Goal: Task Accomplishment & Management: Use online tool/utility

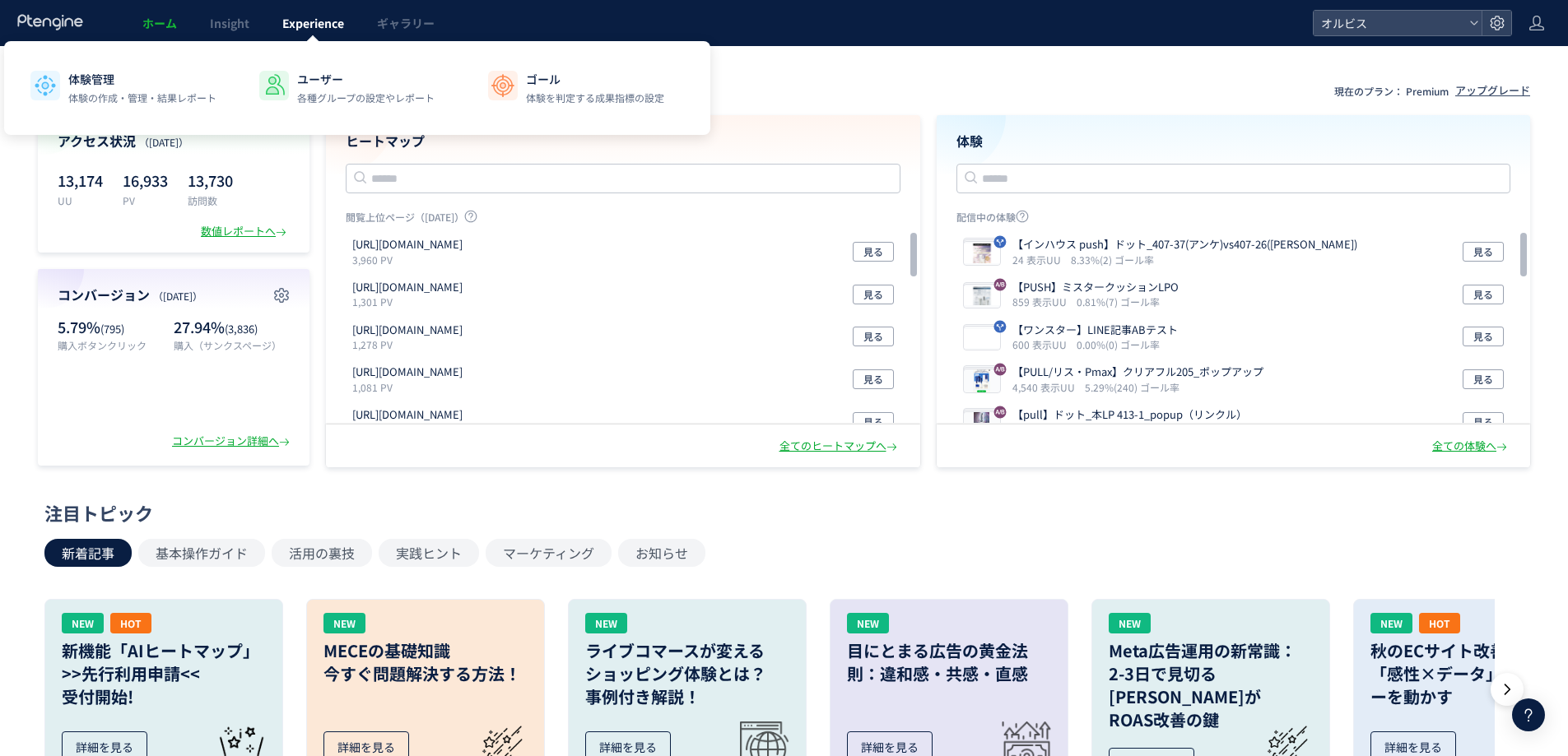
click at [326, 25] on span "Experience" at bounding box center [313, 23] width 62 height 17
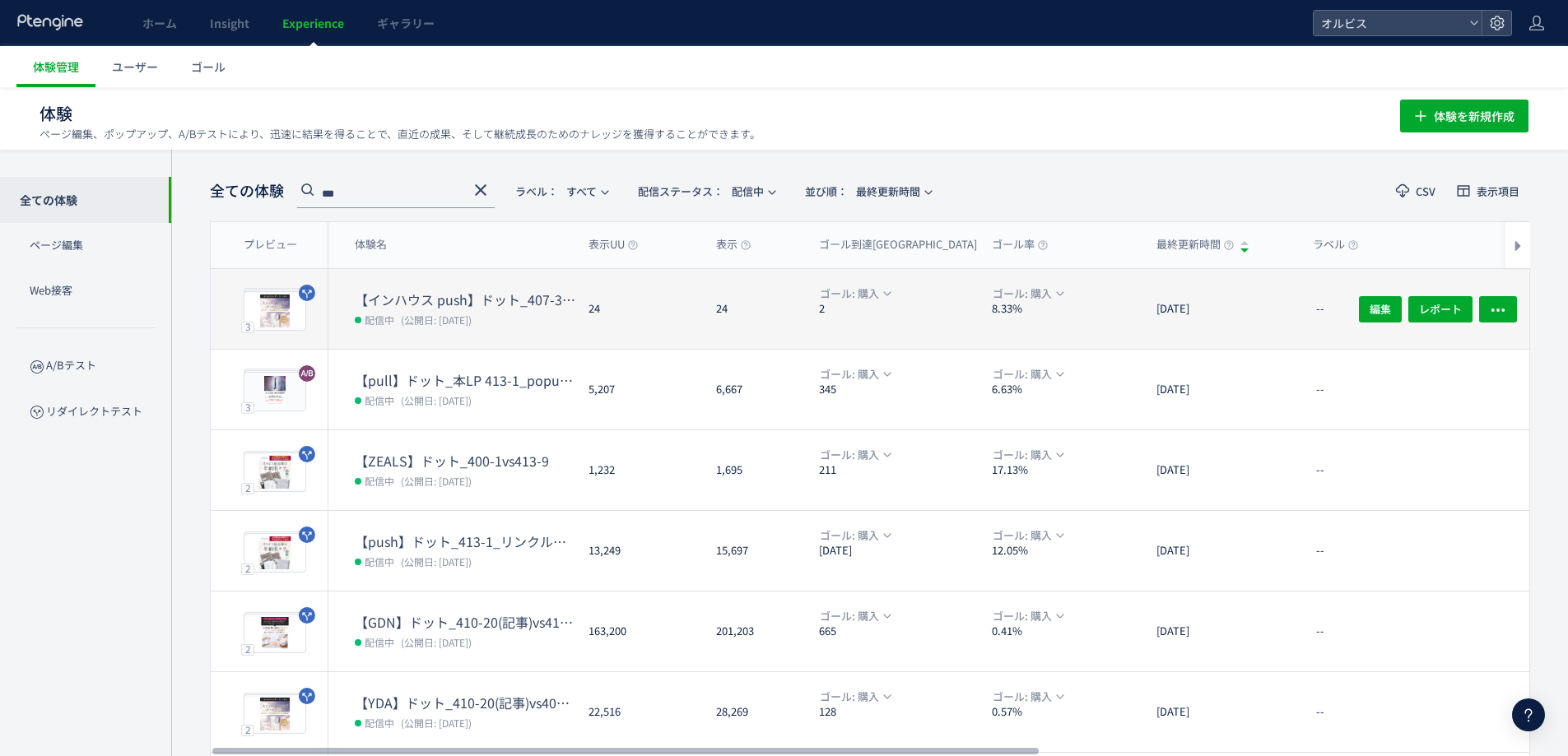
click at [464, 314] on span "(公開日: [DATE])" at bounding box center [436, 319] width 71 height 14
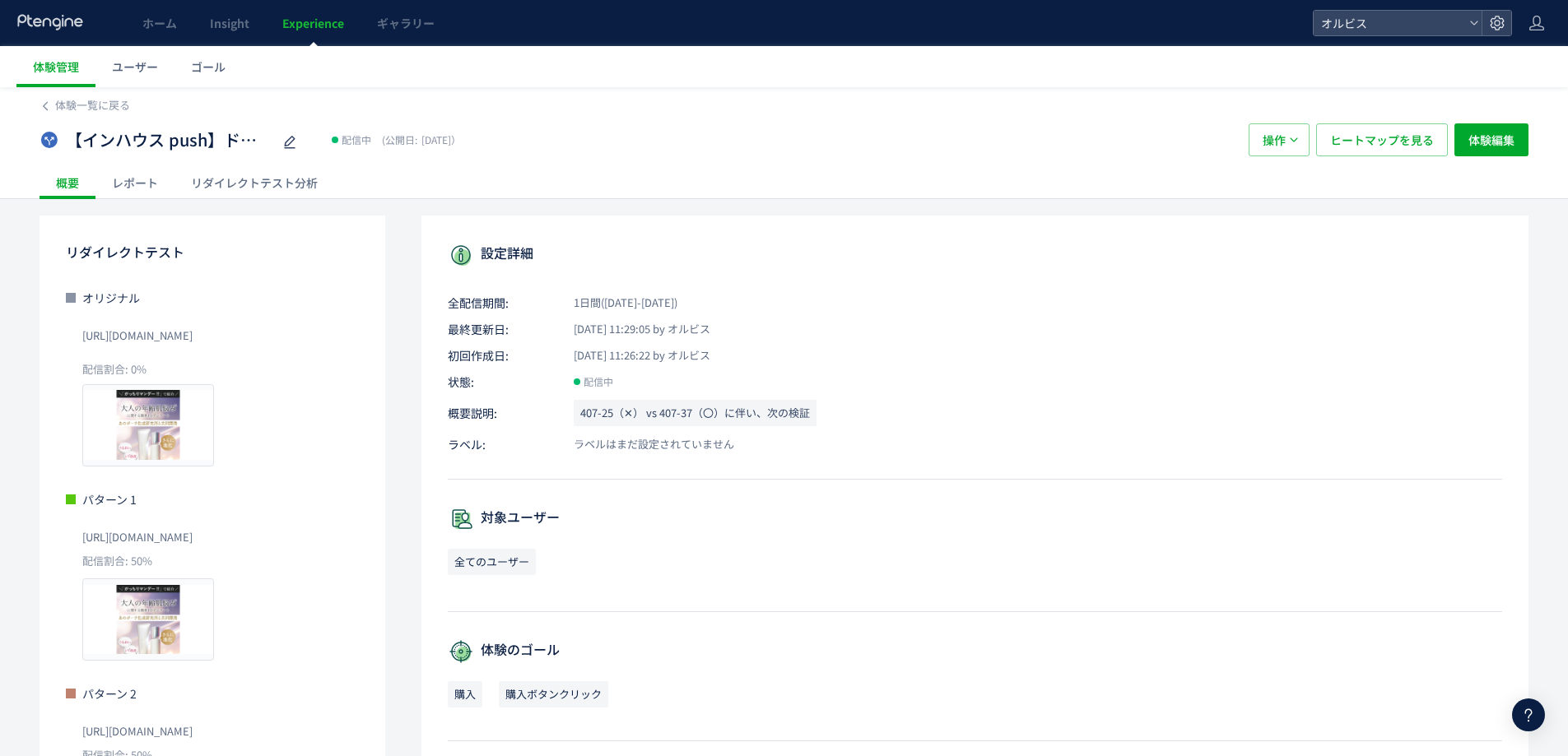
click at [240, 178] on div "リダイレクトテスト分析" at bounding box center [255, 182] width 160 height 33
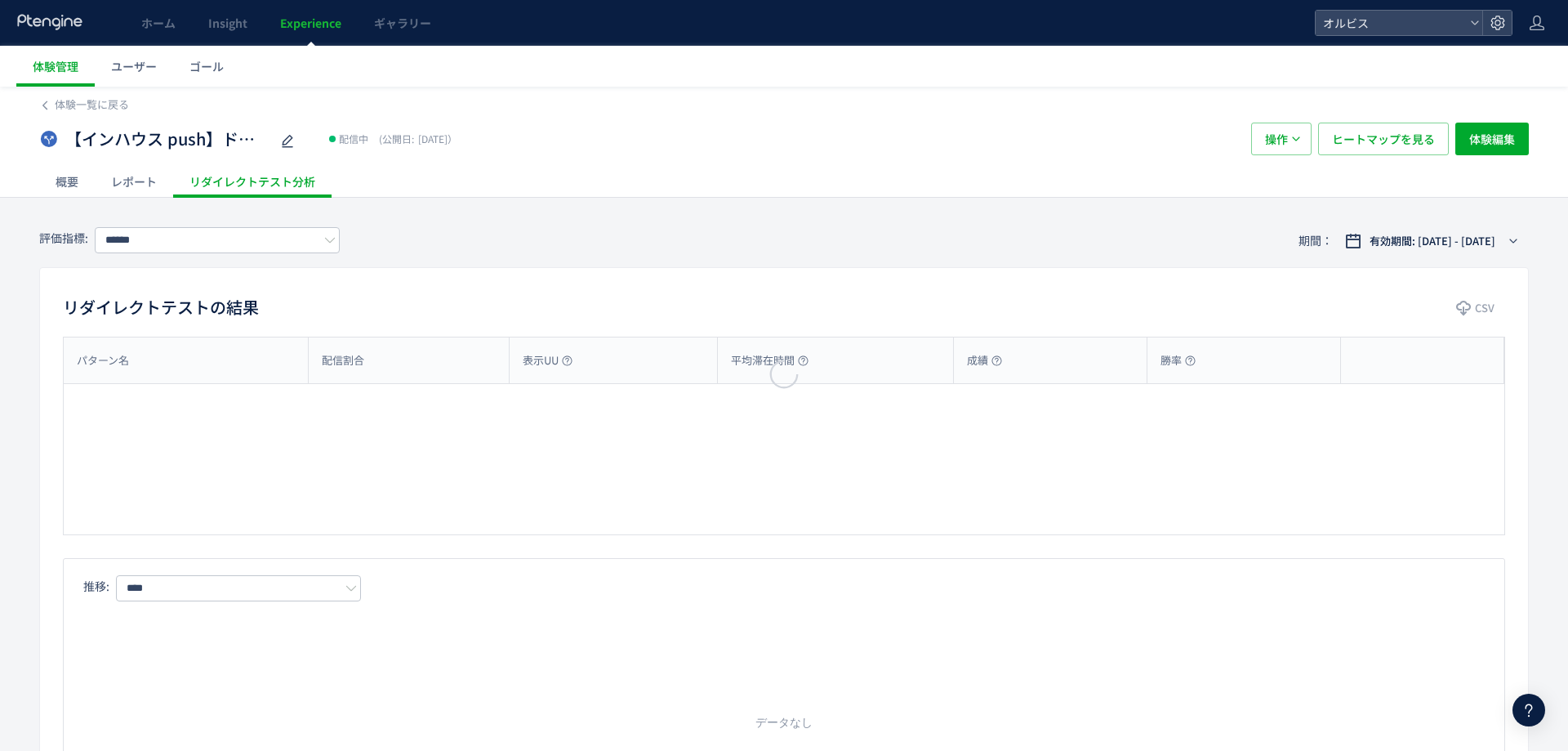
type input "**"
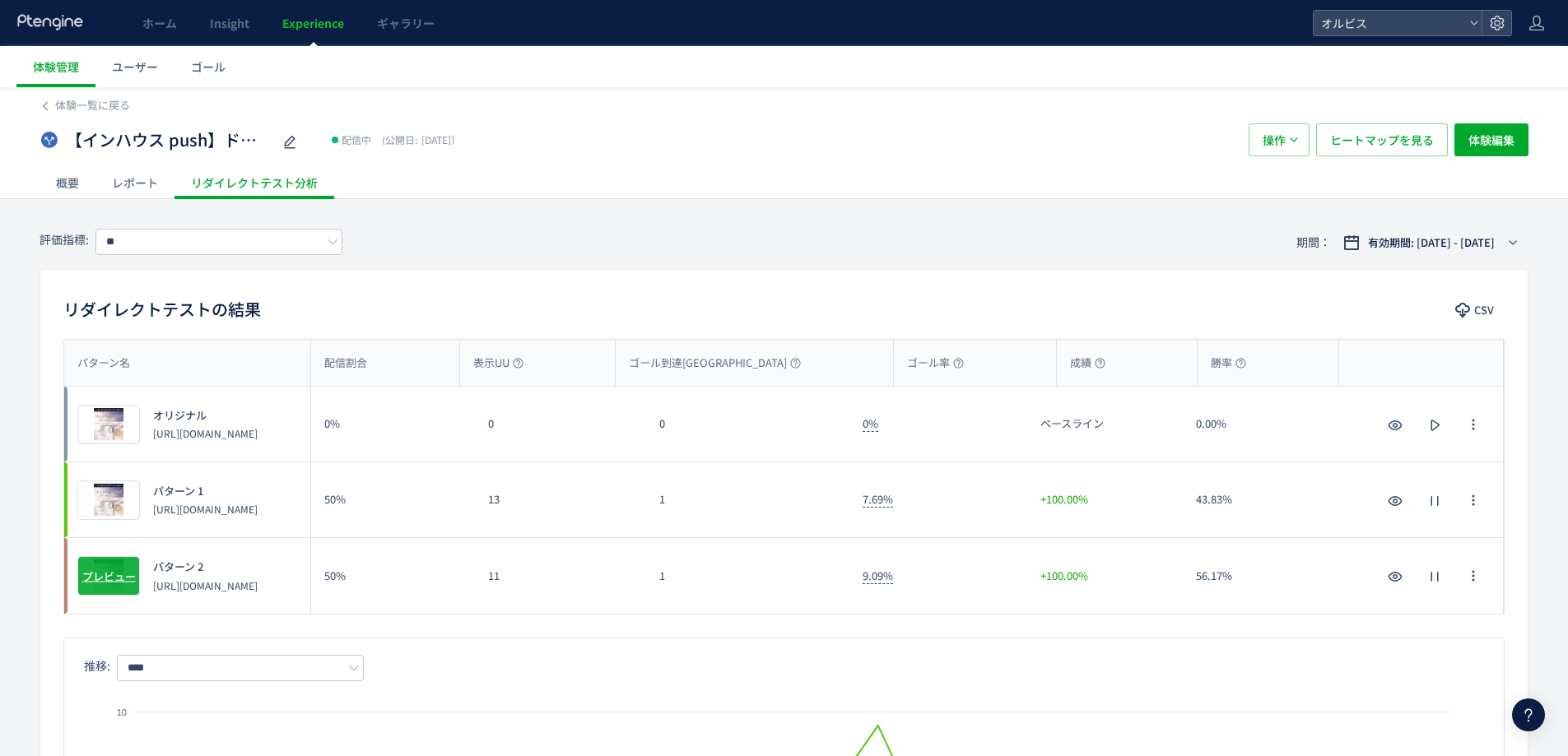
click at [107, 581] on span "プレビュー" at bounding box center [109, 577] width 53 height 16
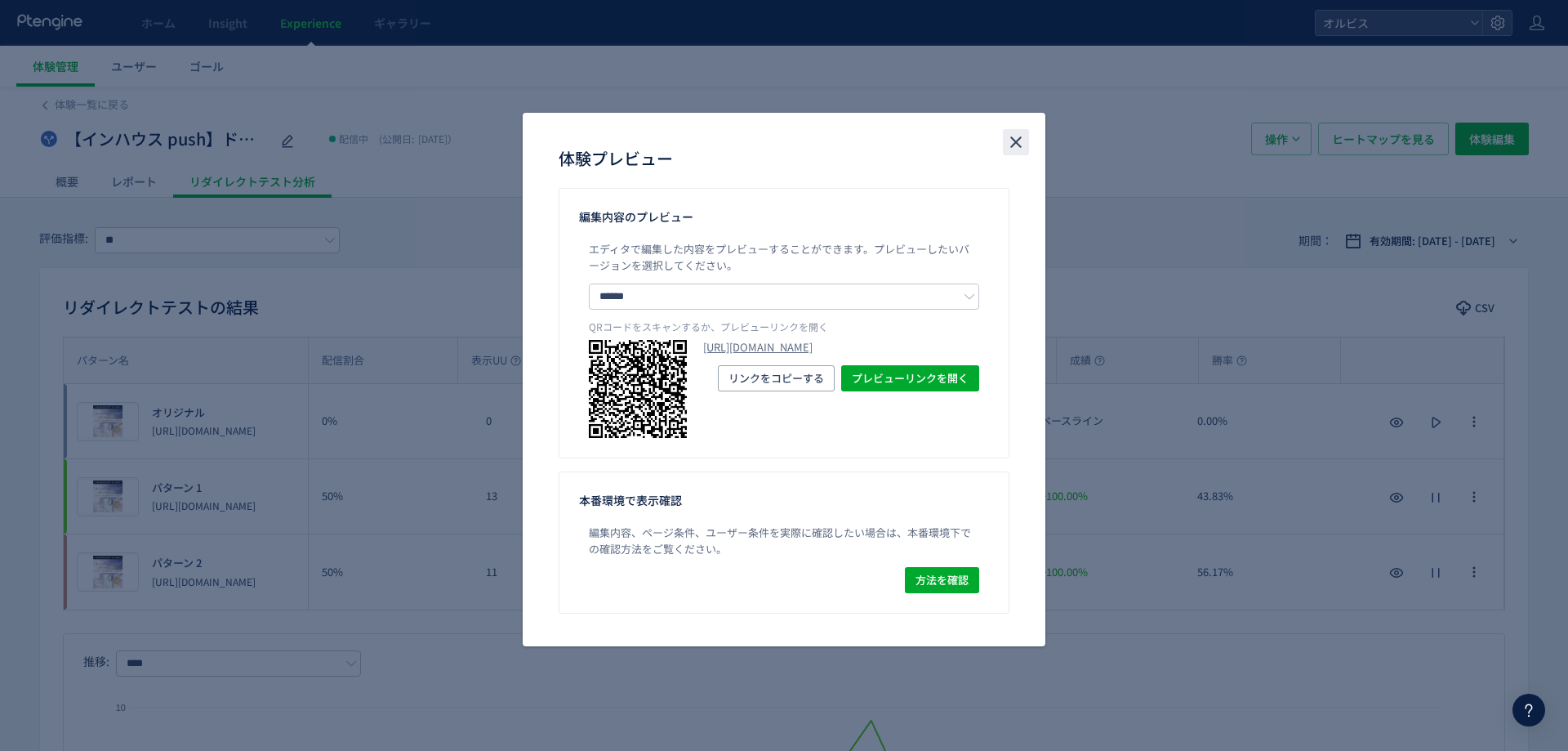
click at [1024, 135] on div "体験プレビュー" at bounding box center [783, 150] width 522 height 75
click at [1024, 136] on icon "close" at bounding box center [1016, 142] width 19 height 19
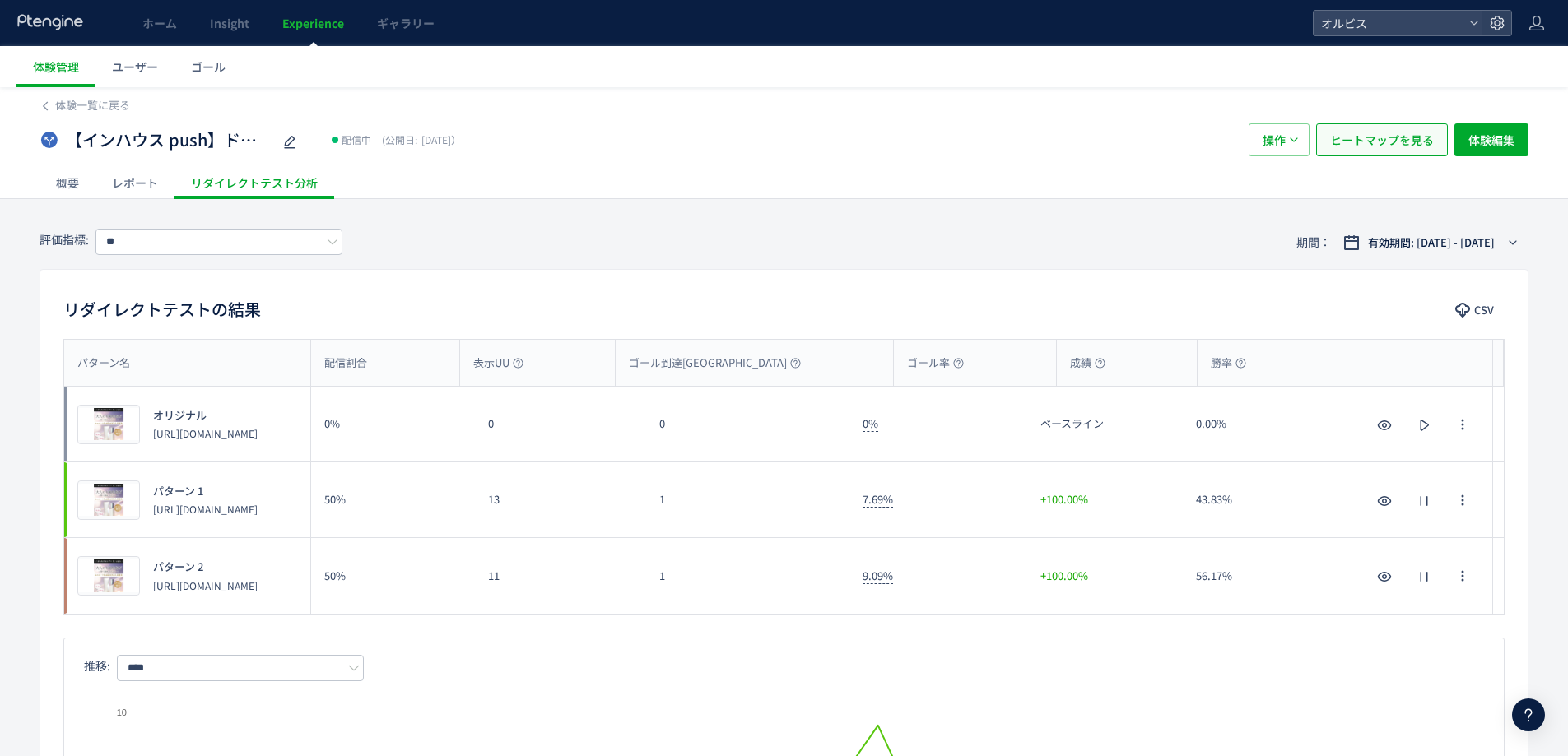
click at [1379, 141] on span "ヒートマップを見る" at bounding box center [1382, 139] width 104 height 33
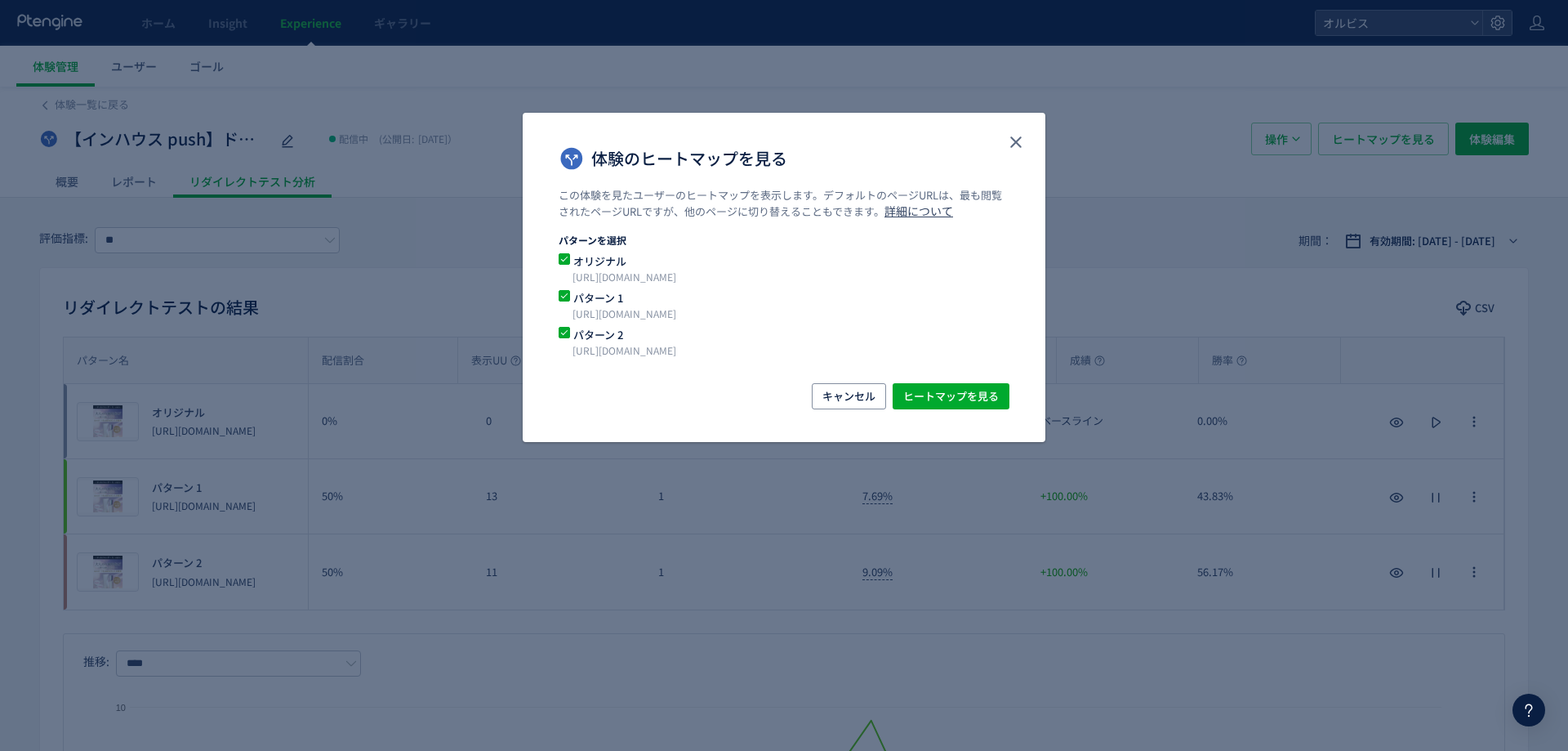
click at [563, 265] on span "体験のヒートマップを見る" at bounding box center [564, 261] width 11 height 16
click at [935, 406] on span "ヒートマップを見る" at bounding box center [950, 397] width 95 height 26
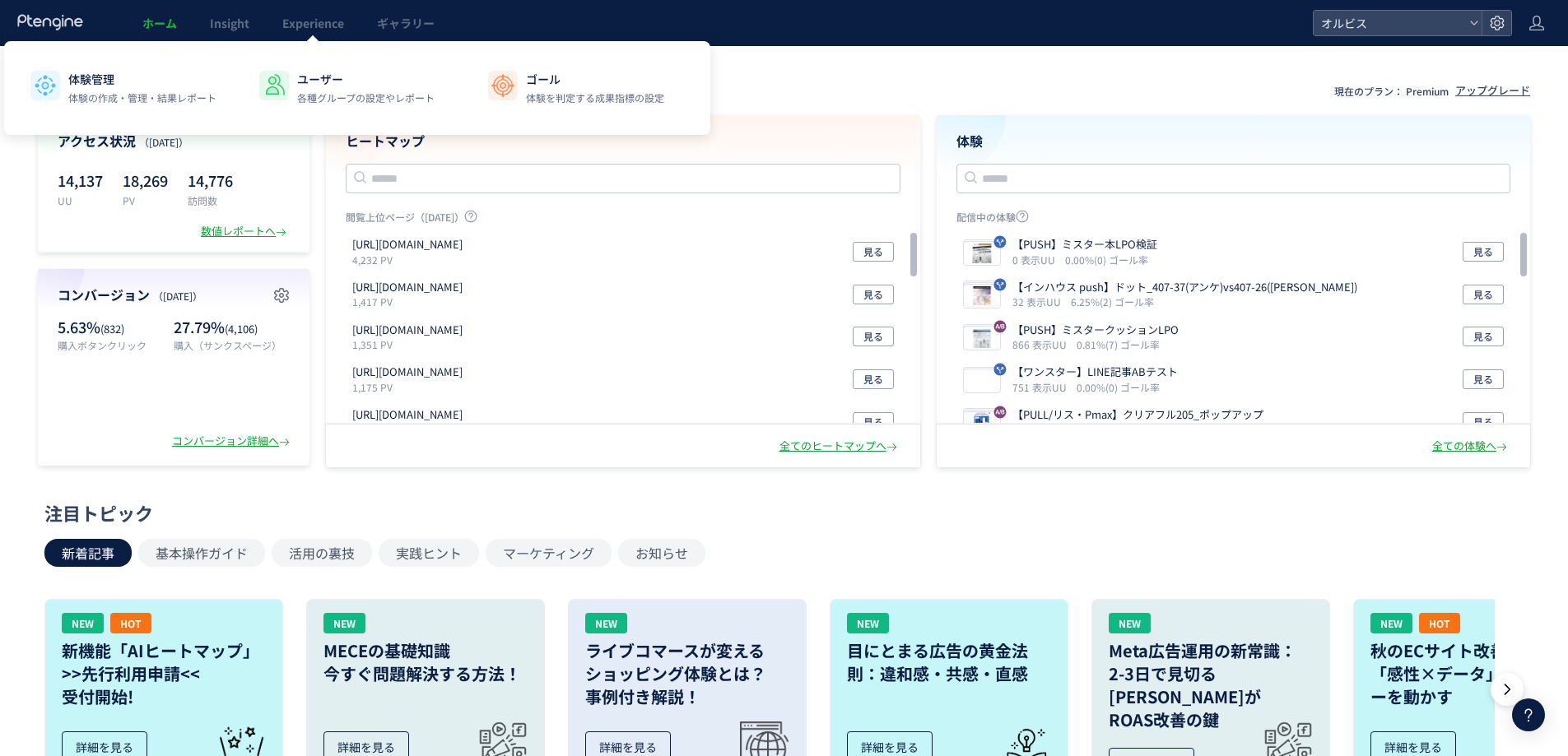
click at [290, 35] on link "Experience" at bounding box center [313, 23] width 95 height 46
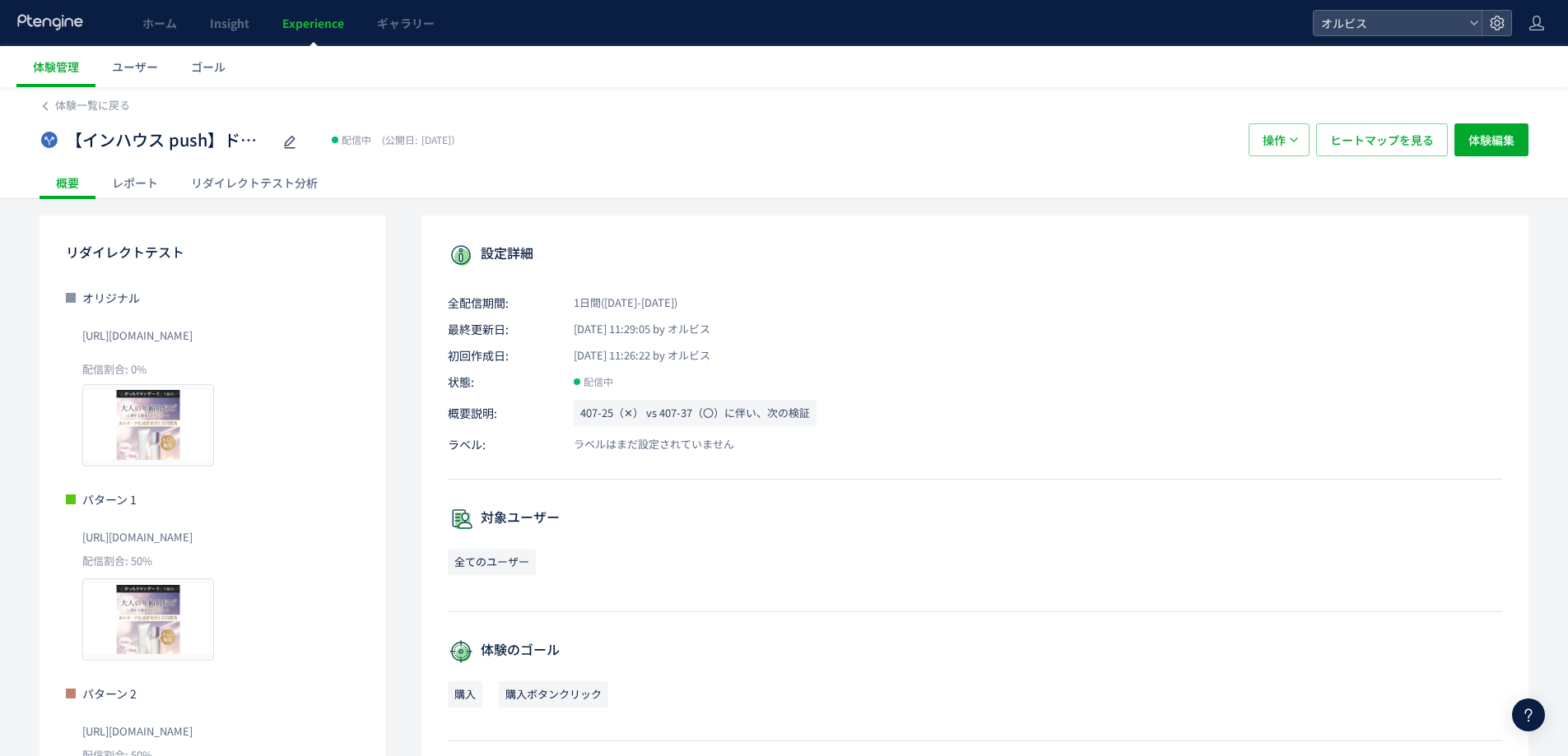
click at [231, 175] on div "リダイレクトテスト分析" at bounding box center [255, 182] width 160 height 33
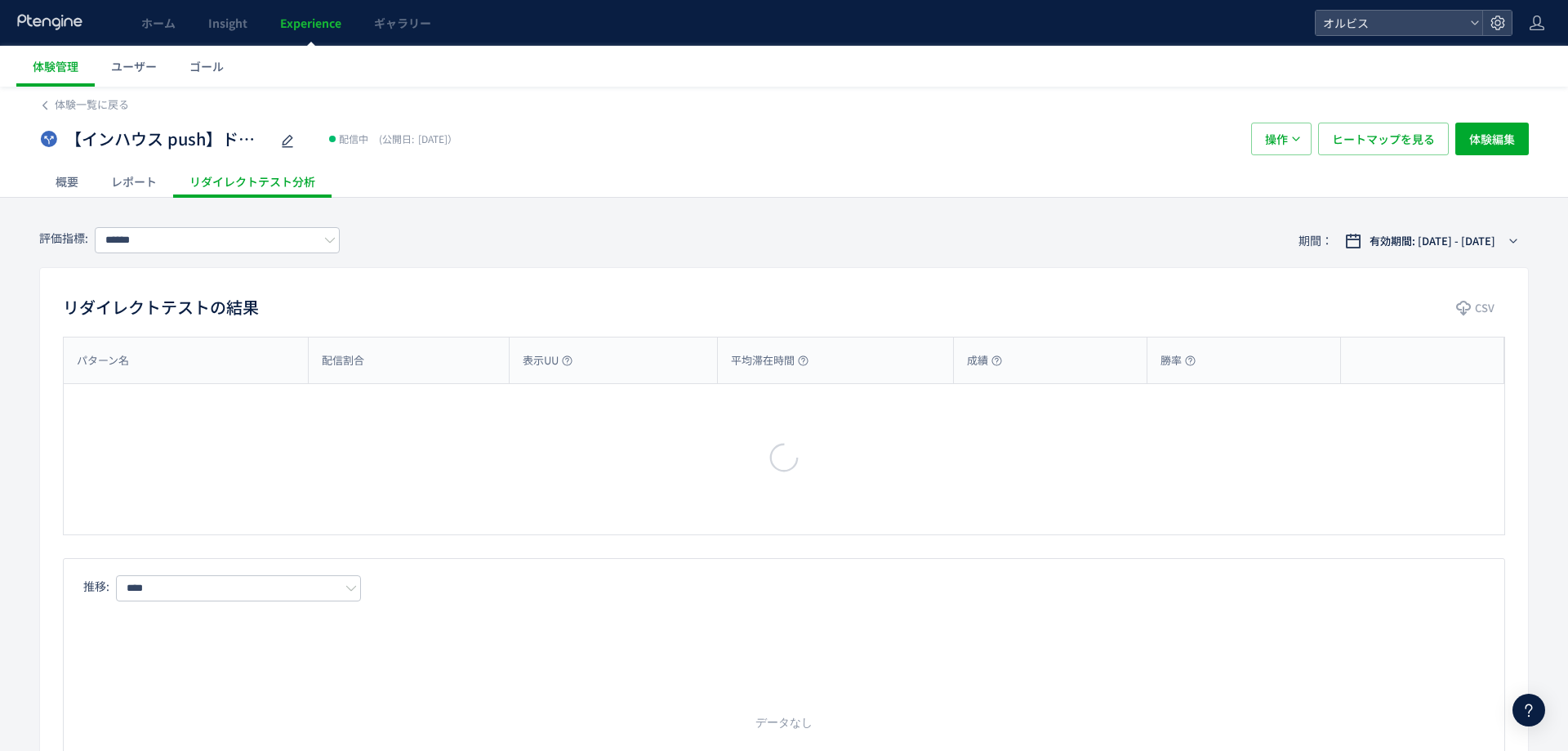
type input "**"
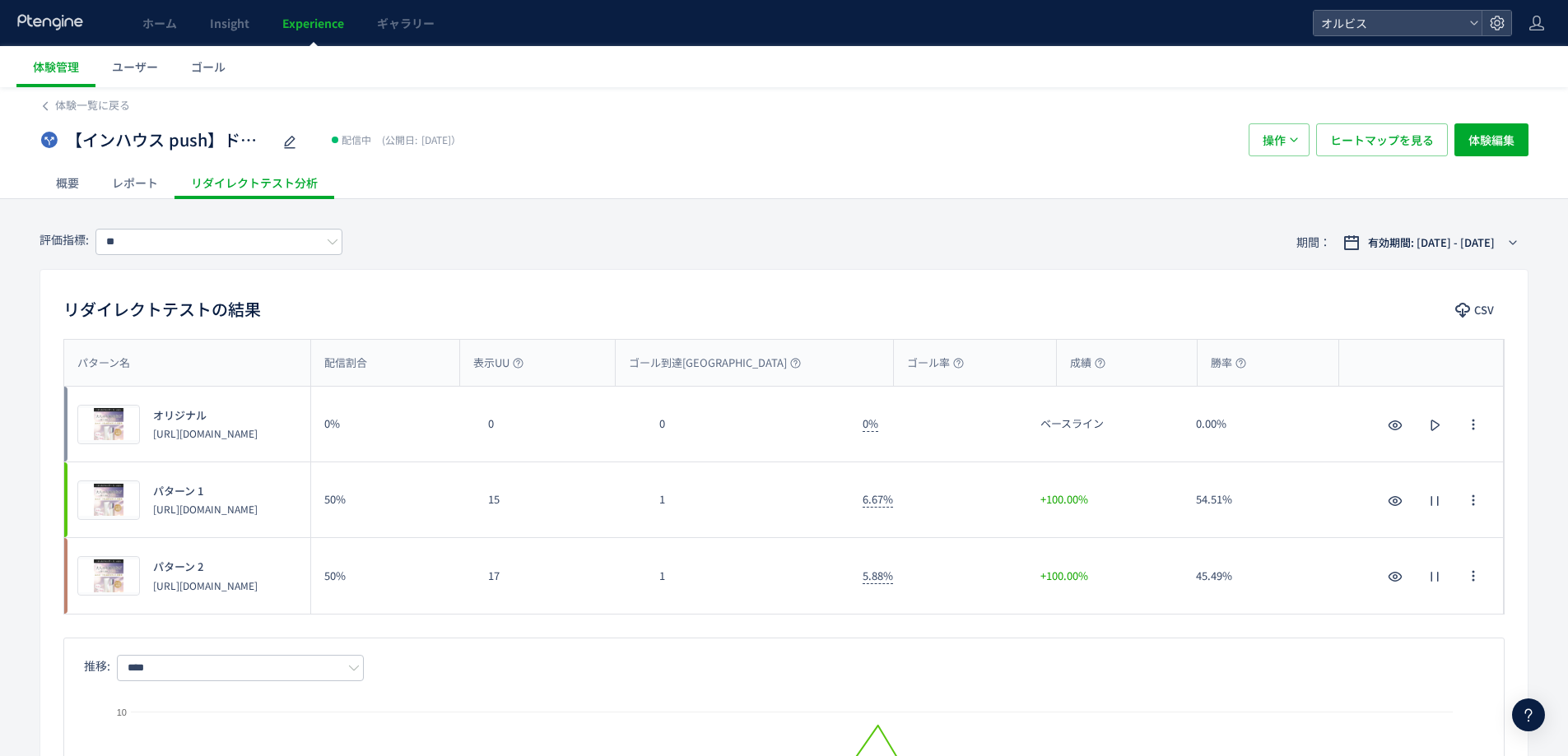
click at [79, 185] on div "概要" at bounding box center [67, 182] width 56 height 33
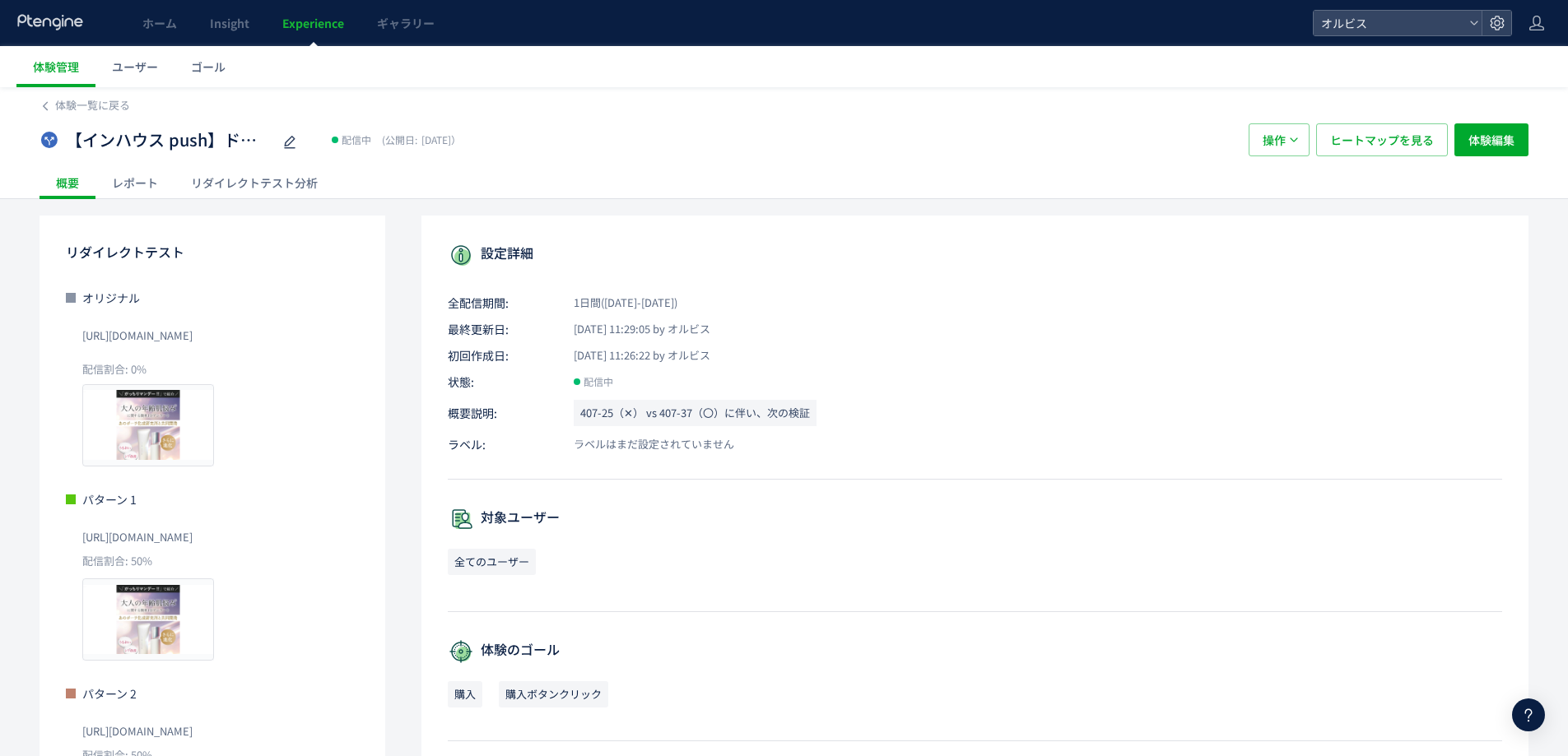
drag, startPoint x: 77, startPoint y: 540, endPoint x: 317, endPoint y: 536, distance: 240.0
click at [318, 536] on div "パターン 1 [URL][DOMAIN_NAME] 配信割合: 50% プレビュー" at bounding box center [212, 576] width 293 height 170
copy span "[URL][DOMAIN_NAME]"
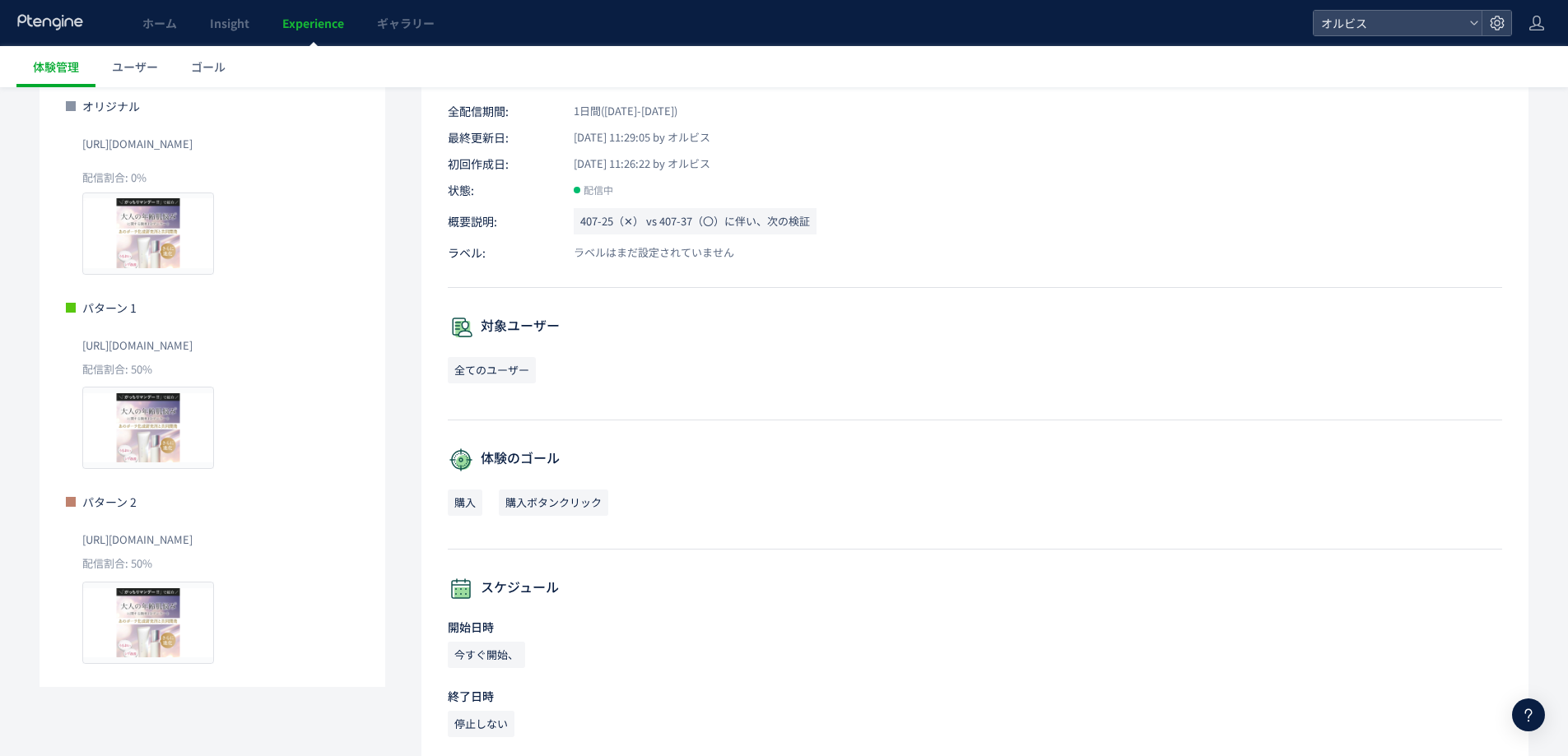
scroll to position [220, 0]
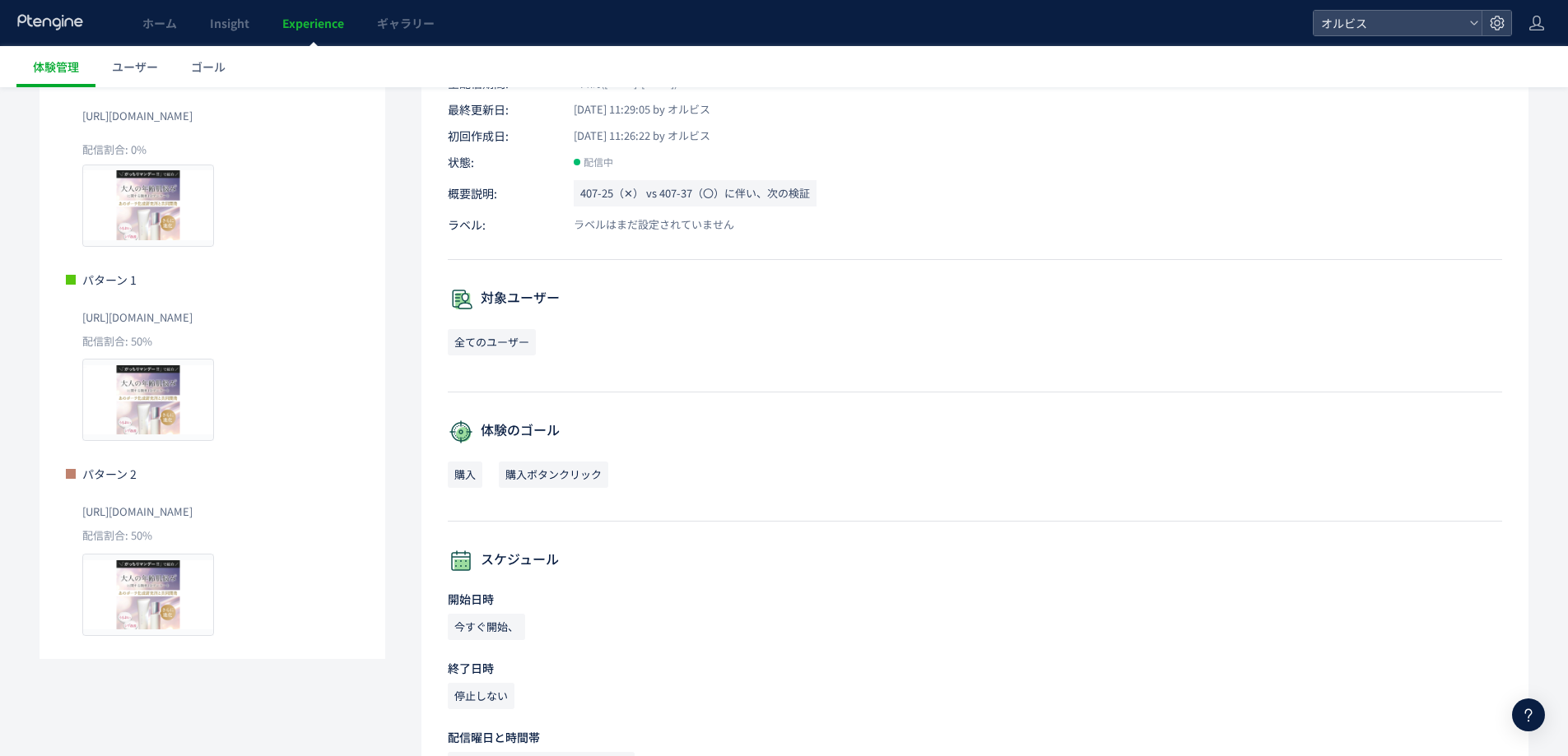
drag, startPoint x: 83, startPoint y: 517, endPoint x: 321, endPoint y: 518, distance: 238.0
click at [321, 518] on div "[URL][DOMAIN_NAME]" at bounding box center [220, 509] width 276 height 36
copy span "[URL][DOMAIN_NAME]"
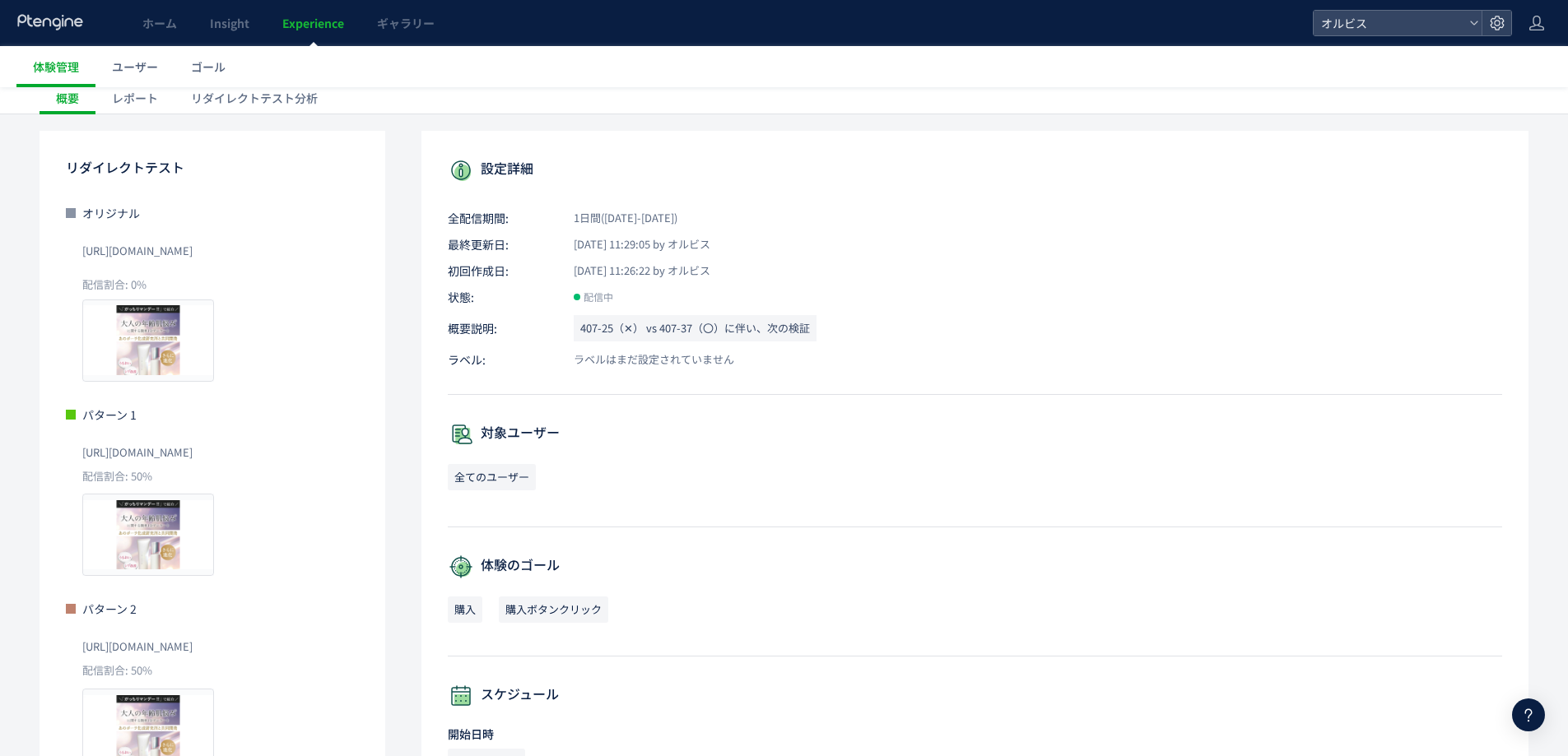
scroll to position [0, 0]
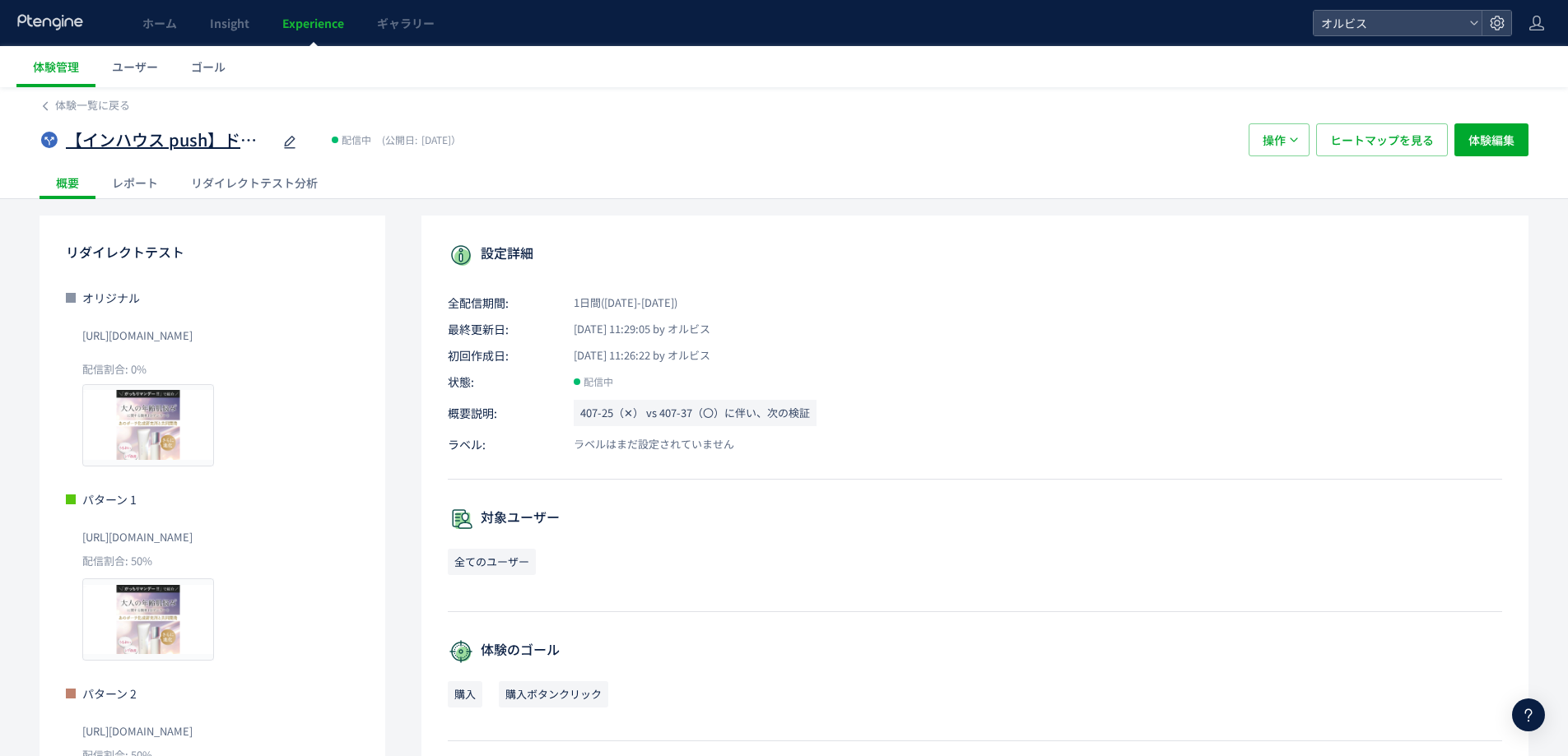
click at [203, 136] on span "【インハウス push】ドット_407-37(アンケ)vs407-26([PERSON_NAME])" at bounding box center [169, 140] width 206 height 24
